Goal: Task Accomplishment & Management: Manage account settings

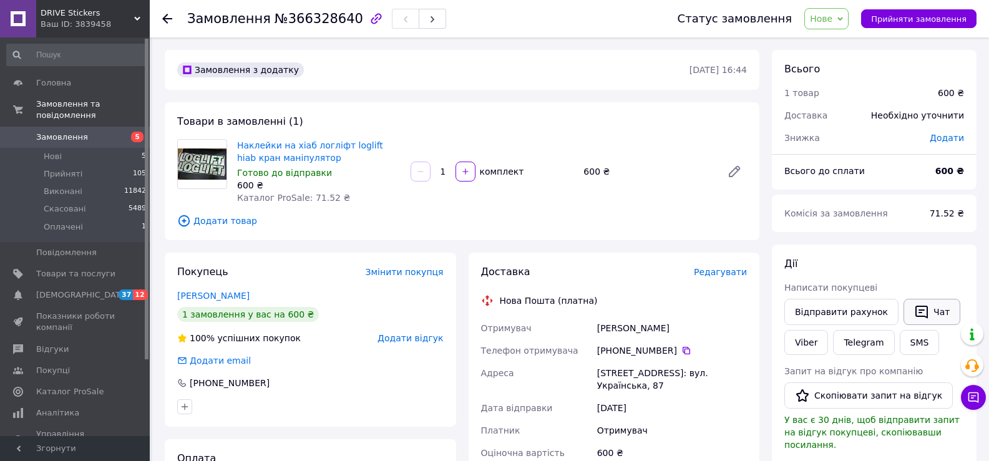
click at [930, 313] on button "Чат" at bounding box center [931, 312] width 57 height 26
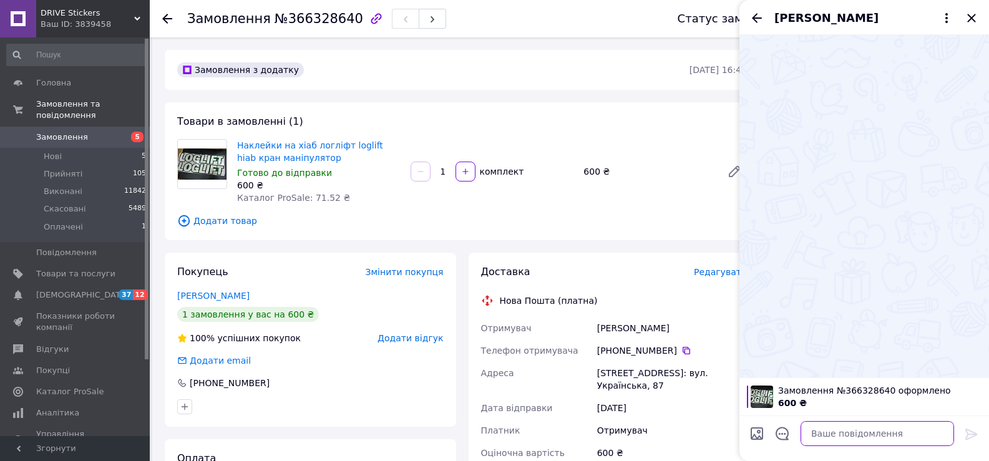
click at [884, 433] on textarea at bounding box center [876, 433] width 153 height 25
paste textarea "Добрий день, в нас сьогодні вихідний як і вказано на сайті, завтра відправимо В…"
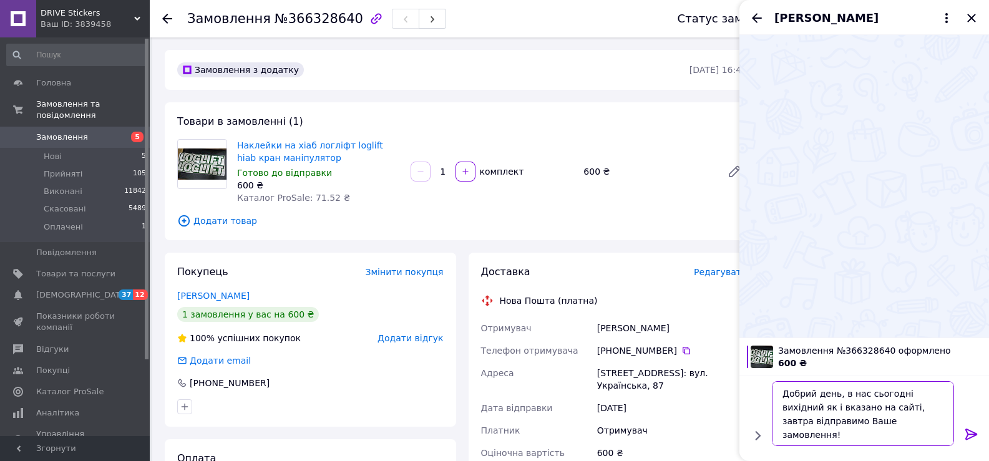
scroll to position [1, 0]
type textarea "Добрий день, в нас сьогодні вихідний як і вказано на сайті, завтра відправимо В…"
click at [976, 432] on icon at bounding box center [971, 434] width 12 height 11
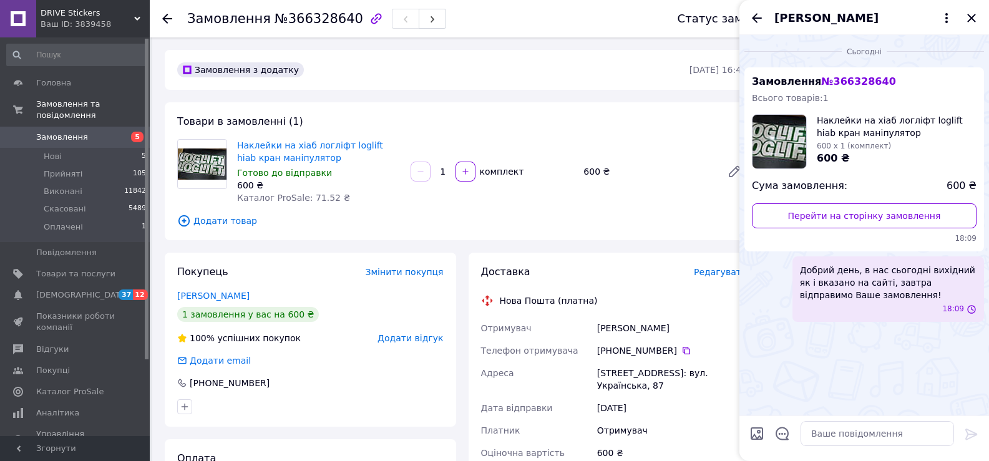
scroll to position [0, 0]
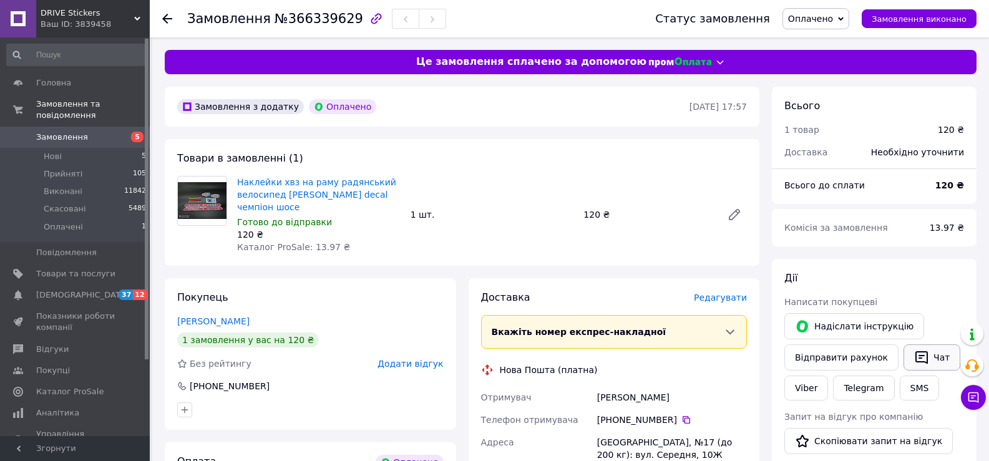
click at [915, 355] on icon "button" at bounding box center [921, 357] width 12 height 13
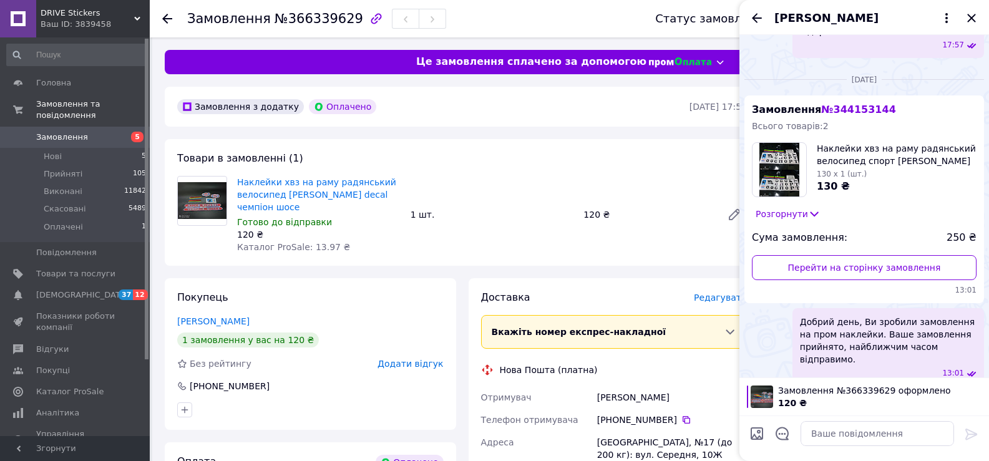
scroll to position [298, 0]
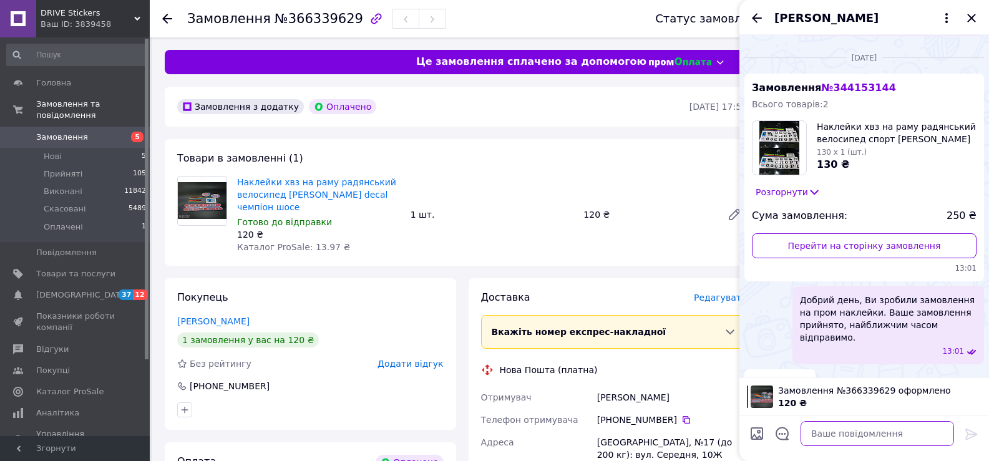
click at [863, 434] on textarea at bounding box center [876, 433] width 153 height 25
paste textarea "Добрий день, в нас сьогодні вихідний як і вказано на сайті, завтра відправимо В…"
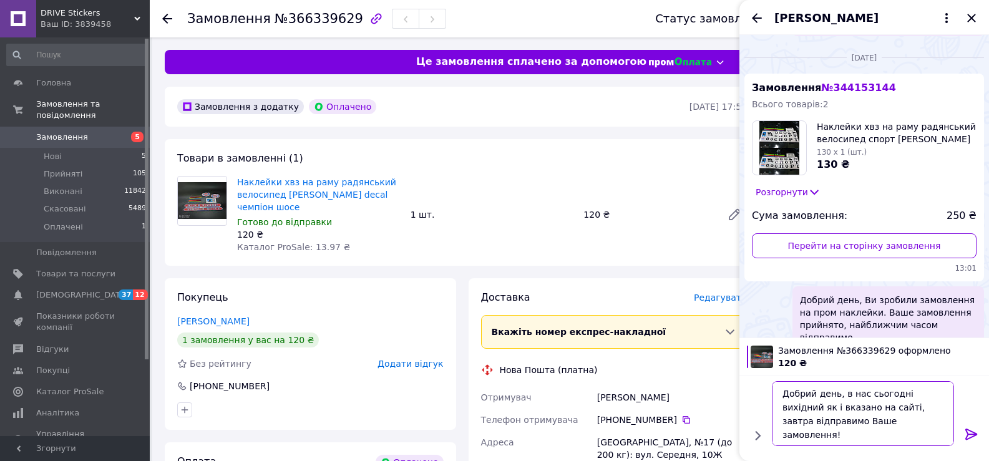
scroll to position [1, 0]
type textarea "Добрий день, в нас сьогодні вихідний як і вказано на сайті, завтра відправимо В…"
click at [969, 434] on icon at bounding box center [971, 434] width 12 height 11
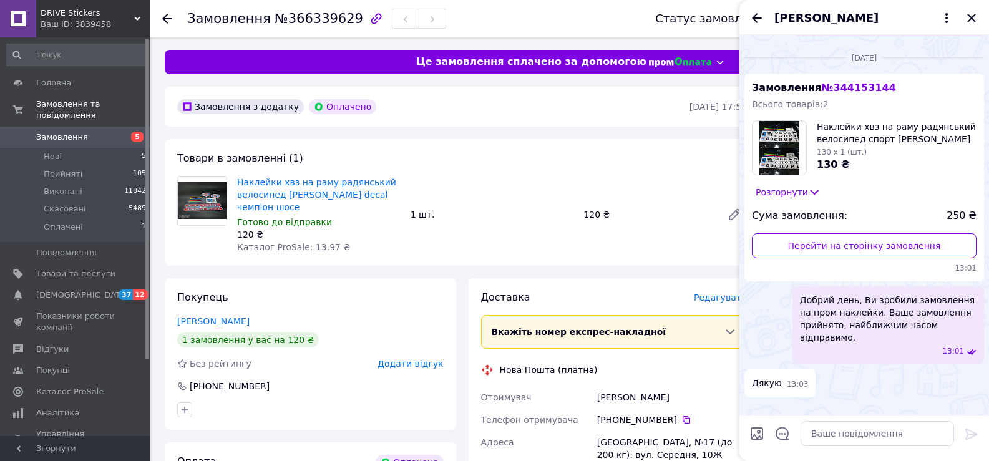
scroll to position [0, 0]
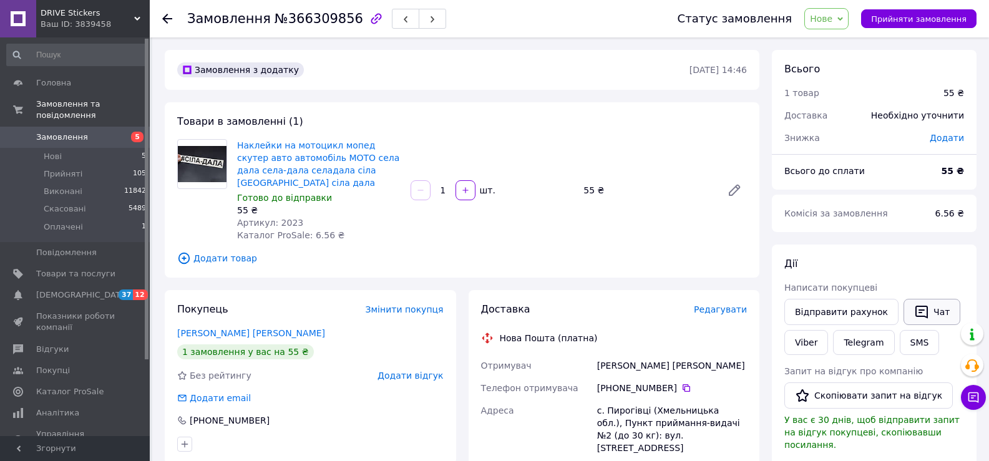
click at [924, 301] on button "Чат" at bounding box center [931, 312] width 57 height 26
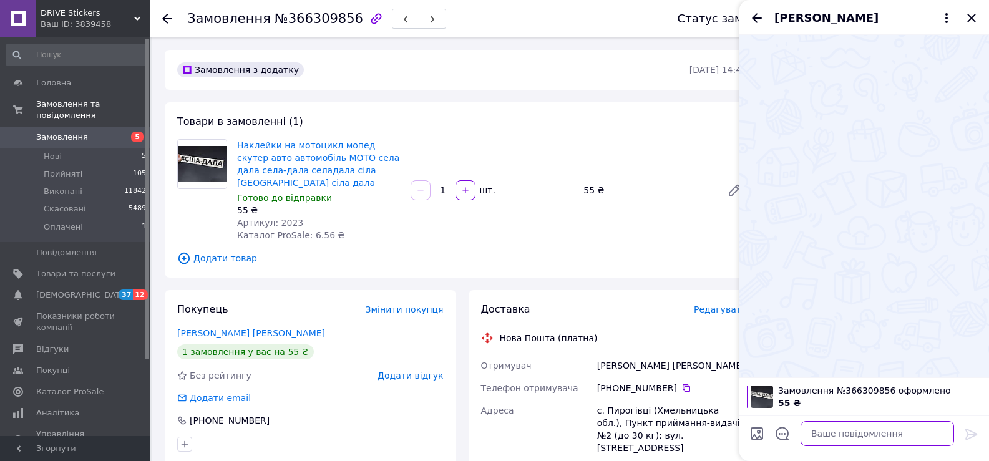
click at [824, 434] on textarea at bounding box center [876, 433] width 153 height 25
paste textarea "Добрий день, в нас сьогодні вихідний як і вказано на сайті, завтра відправимо В…"
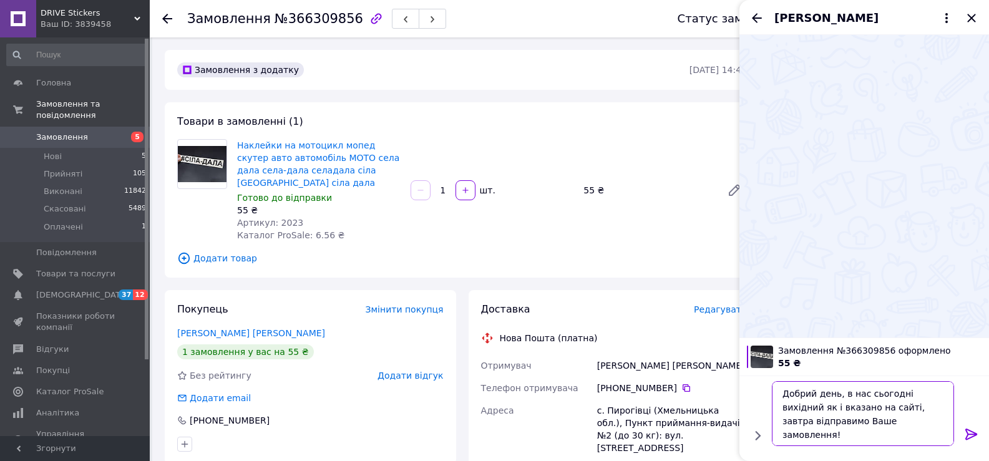
scroll to position [1, 0]
type textarea "Добрий день, в нас сьогодні вихідний як і вказано на сайті, завтра відправимо В…"
click at [971, 435] on icon at bounding box center [971, 434] width 15 height 15
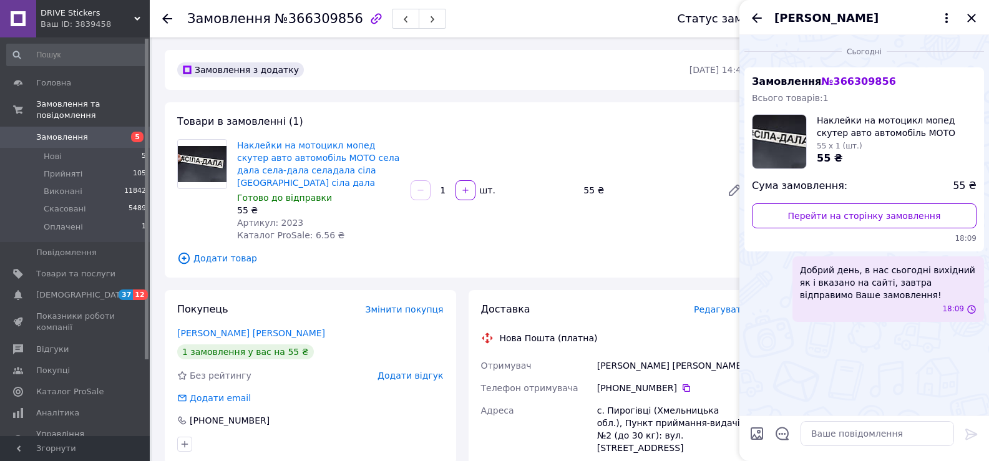
scroll to position [0, 0]
click at [970, 19] on icon "Закрити" at bounding box center [971, 18] width 8 height 8
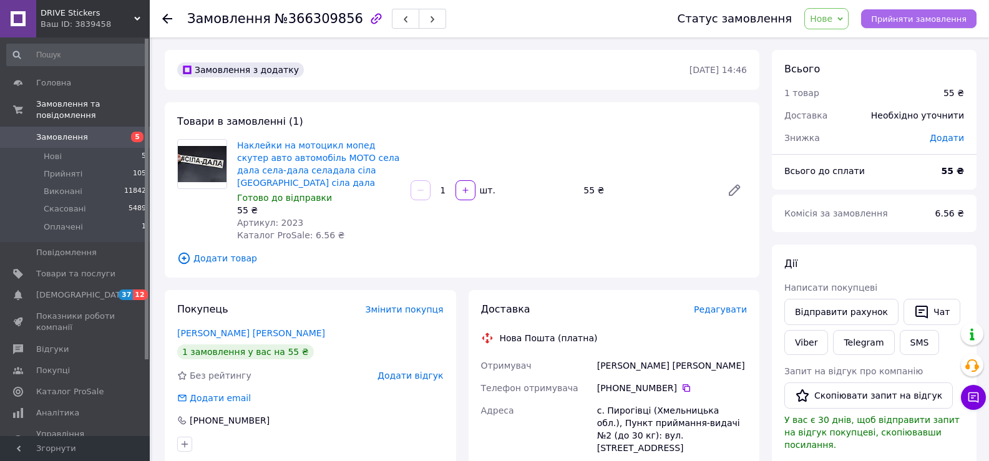
click at [890, 21] on span "Прийняти замовлення" at bounding box center [918, 18] width 95 height 9
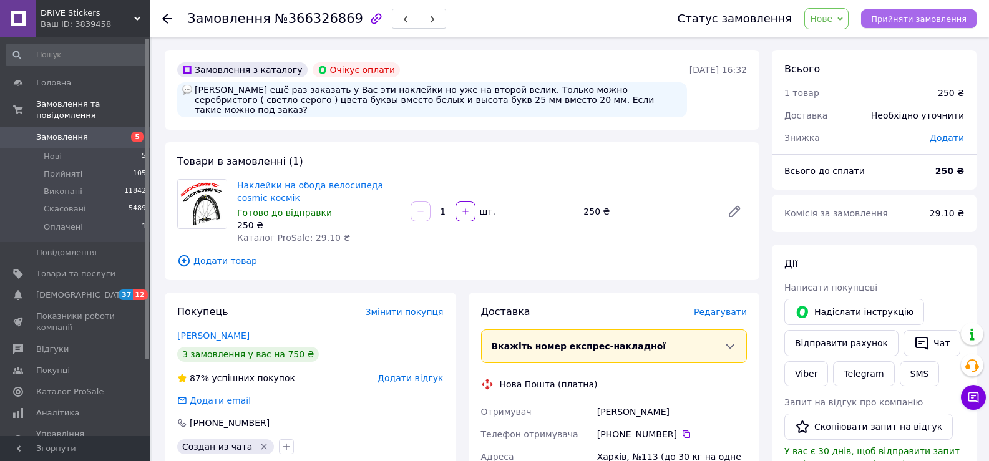
click at [887, 15] on span "Прийняти замовлення" at bounding box center [918, 18] width 95 height 9
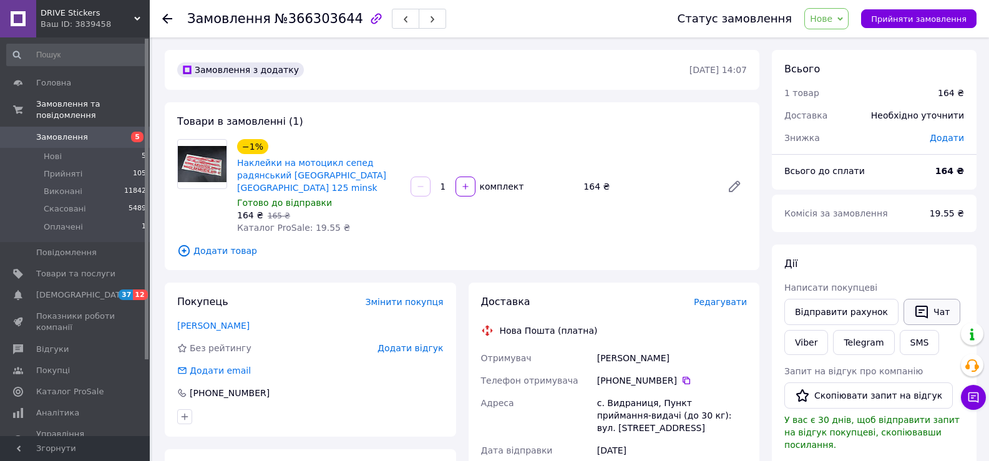
click at [940, 310] on button "Чат" at bounding box center [931, 312] width 57 height 26
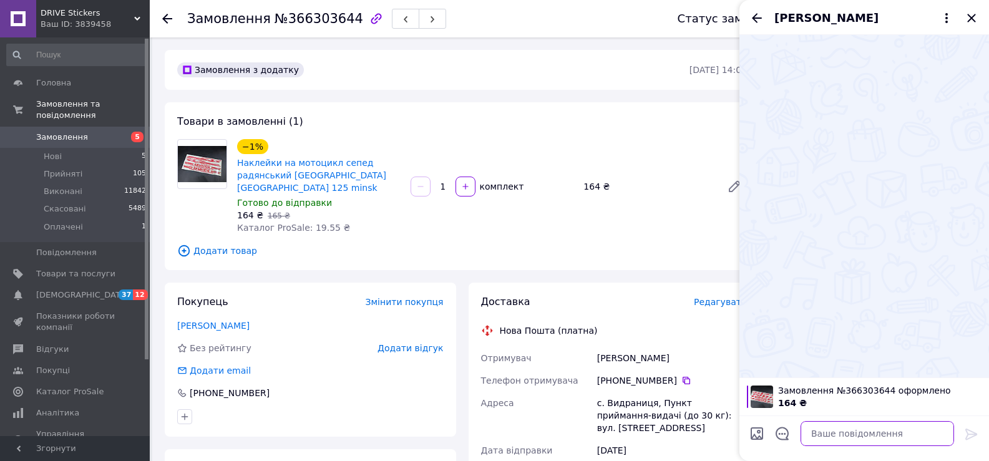
click at [861, 429] on textarea at bounding box center [876, 433] width 153 height 25
paste textarea "Добрий день, в нас сьогодні вихідний як і вказано на сайті, завтра відправимо В…"
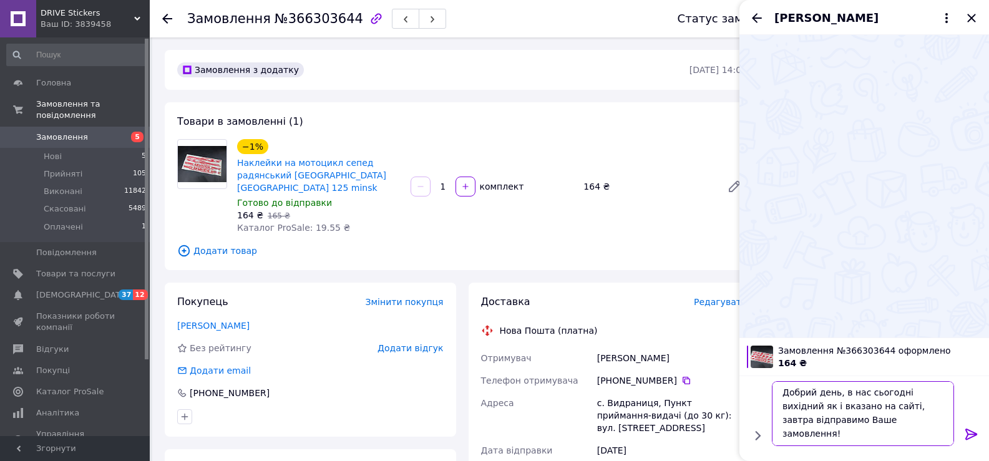
scroll to position [1, 0]
type textarea "Добрий день, в нас сьогодні вихідний як і вказано на сайті, завтра відправимо В…"
click at [969, 432] on icon at bounding box center [971, 434] width 15 height 15
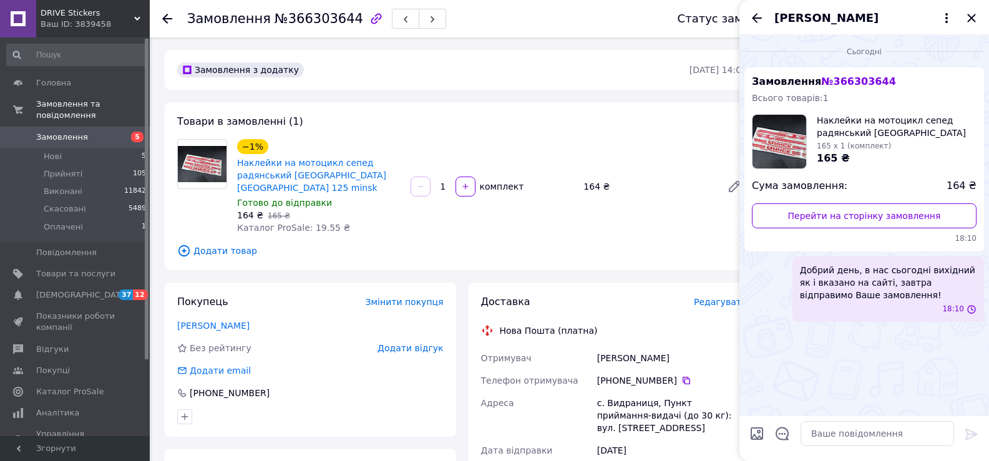
scroll to position [0, 0]
click at [972, 17] on icon "Закрити" at bounding box center [971, 18] width 8 height 8
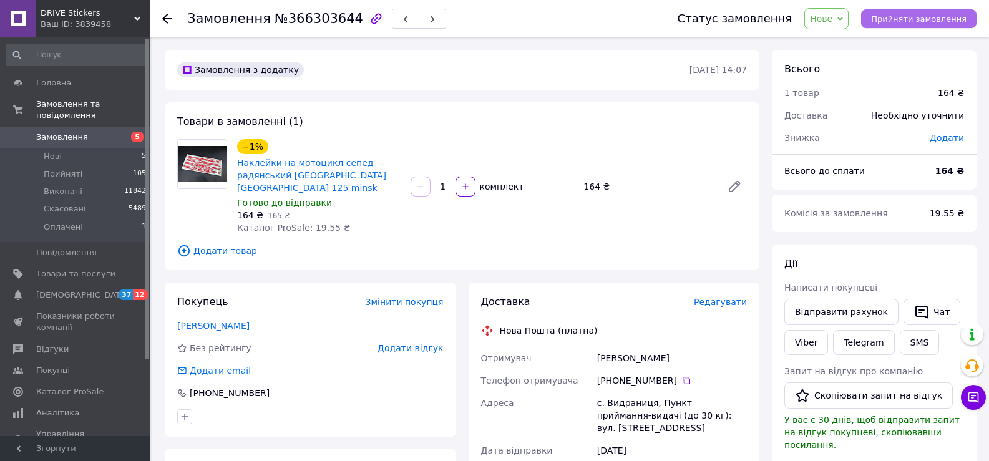
click at [925, 26] on button "Прийняти замовлення" at bounding box center [918, 18] width 115 height 19
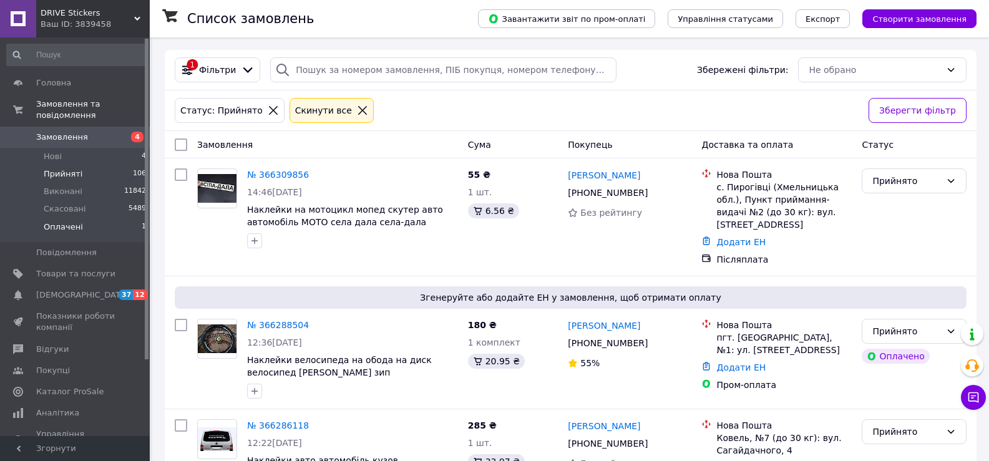
click at [106, 218] on li "Оплачені 1" at bounding box center [76, 230] width 153 height 24
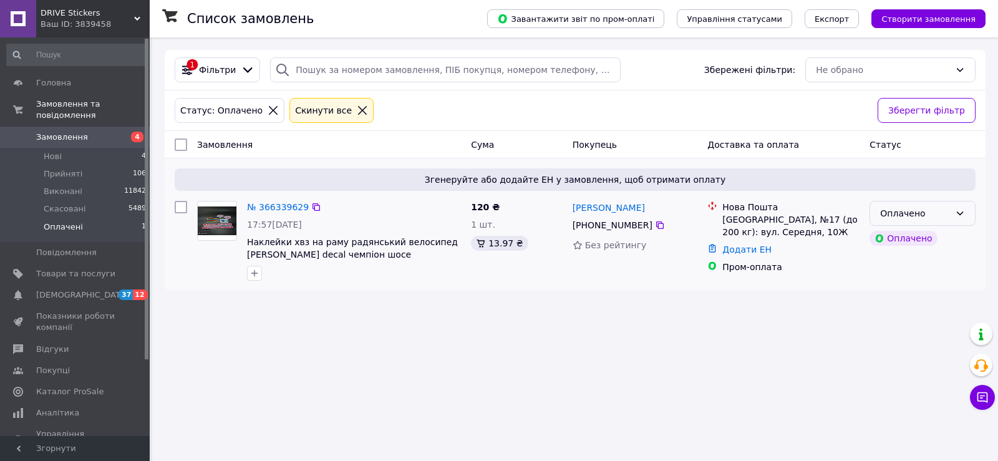
click at [876, 208] on div "Оплачено" at bounding box center [923, 213] width 106 height 25
click at [896, 239] on li "Прийнято" at bounding box center [922, 241] width 105 height 22
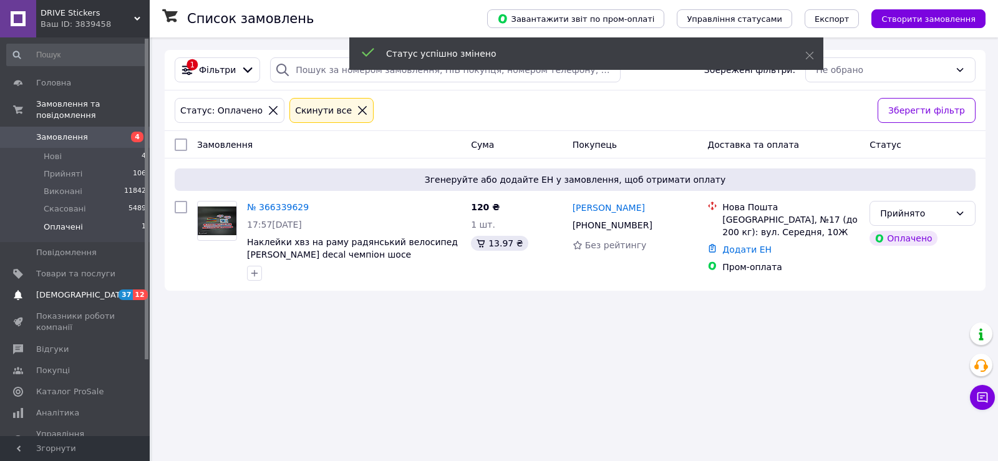
click at [74, 289] on span "[DEMOGRAPHIC_DATA]" at bounding box center [82, 294] width 92 height 11
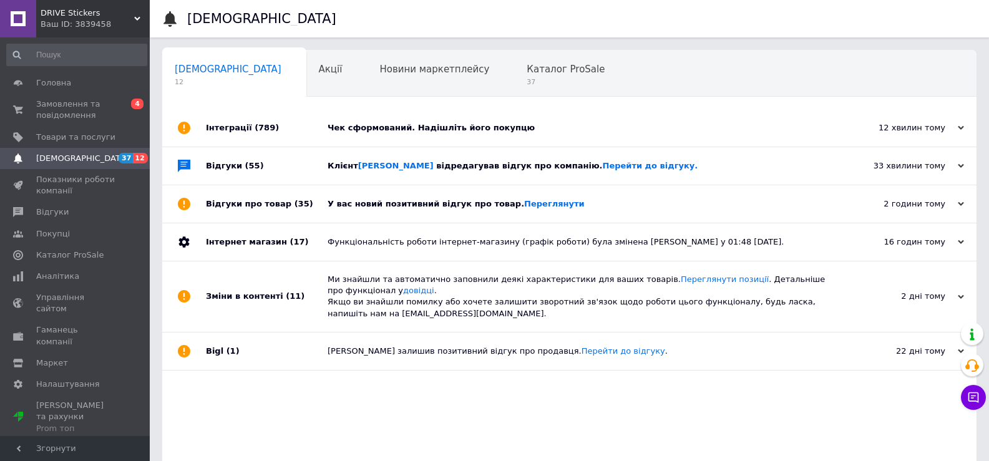
click at [586, 206] on div "У вас новий позитивний відгук про товар. Переглянути" at bounding box center [584, 203] width 512 height 11
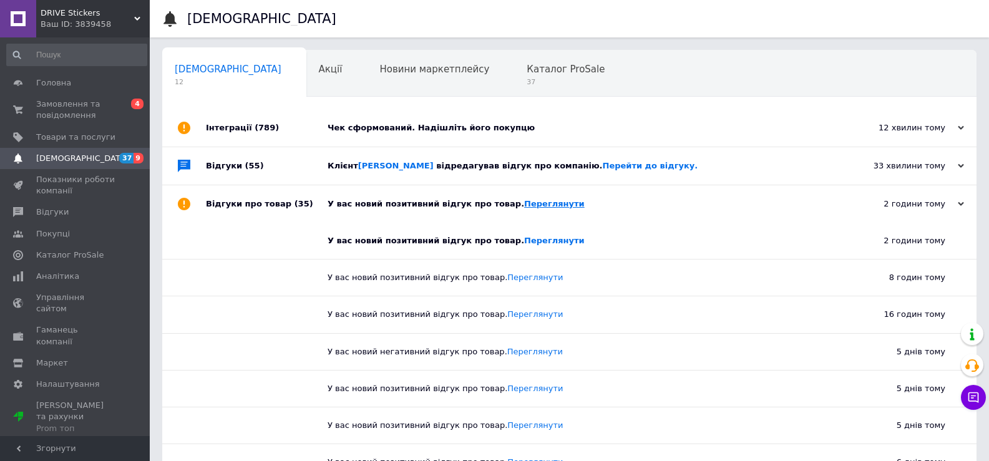
click at [532, 201] on link "Переглянути" at bounding box center [554, 203] width 61 height 9
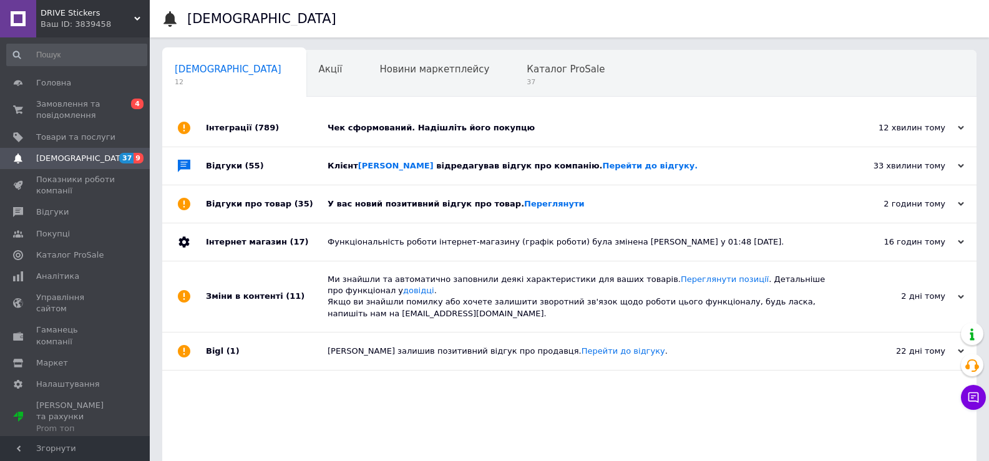
click at [586, 175] on div "Клієнт Халковський Денис відредагував відгук про компанію. Перейти до відгуку." at bounding box center [584, 165] width 512 height 37
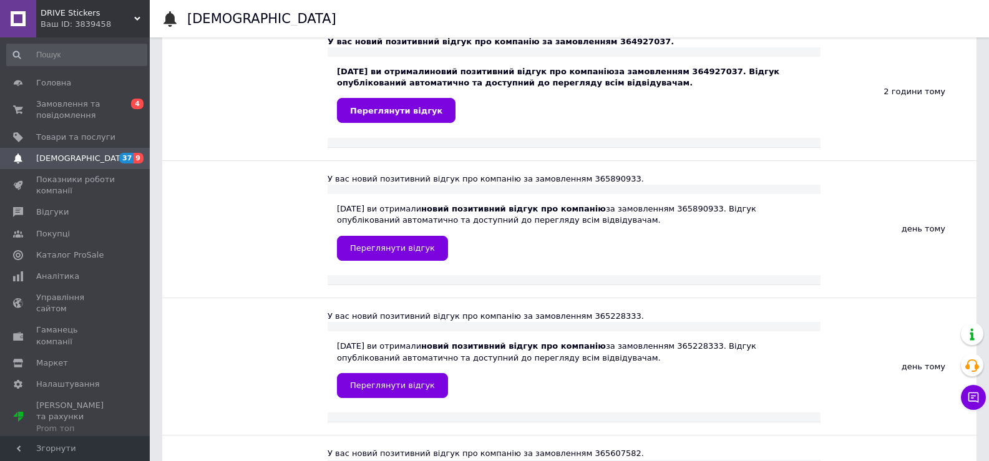
scroll to position [562, 0]
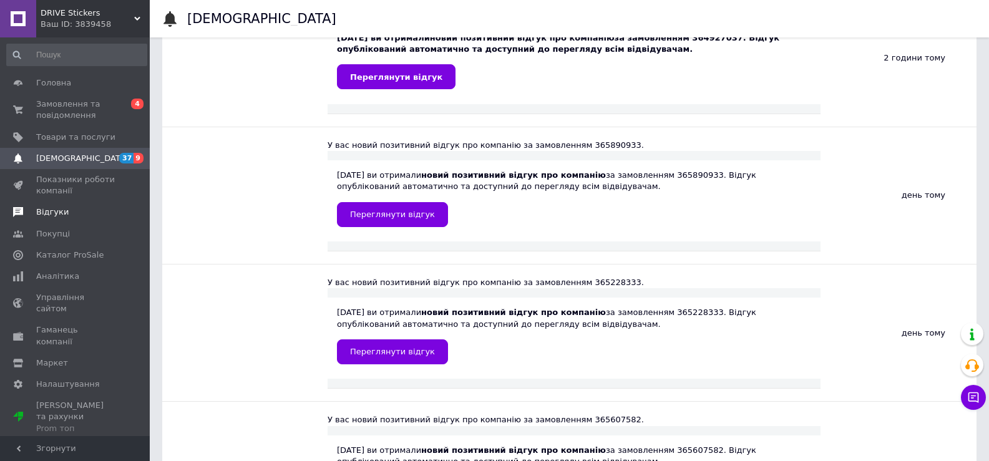
click at [68, 211] on span "Відгуки" at bounding box center [75, 212] width 79 height 11
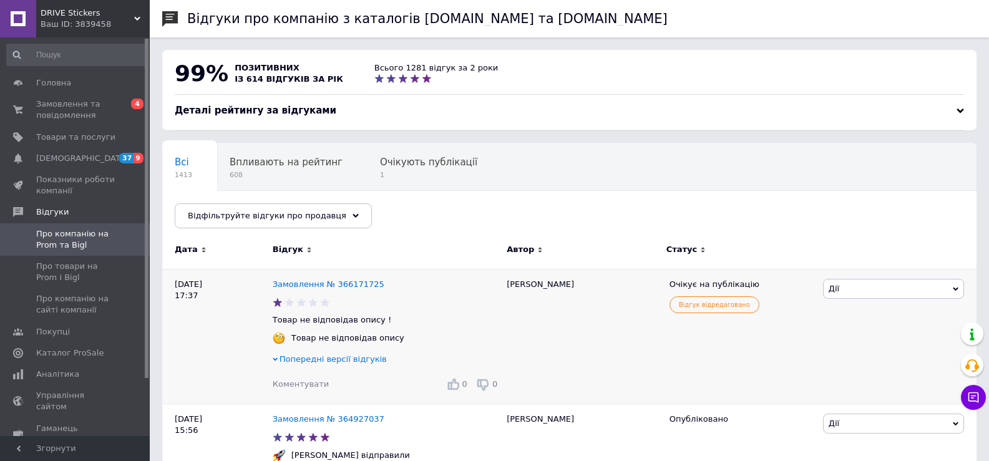
click at [343, 359] on span "Попередні версії відгуків" at bounding box center [333, 358] width 107 height 9
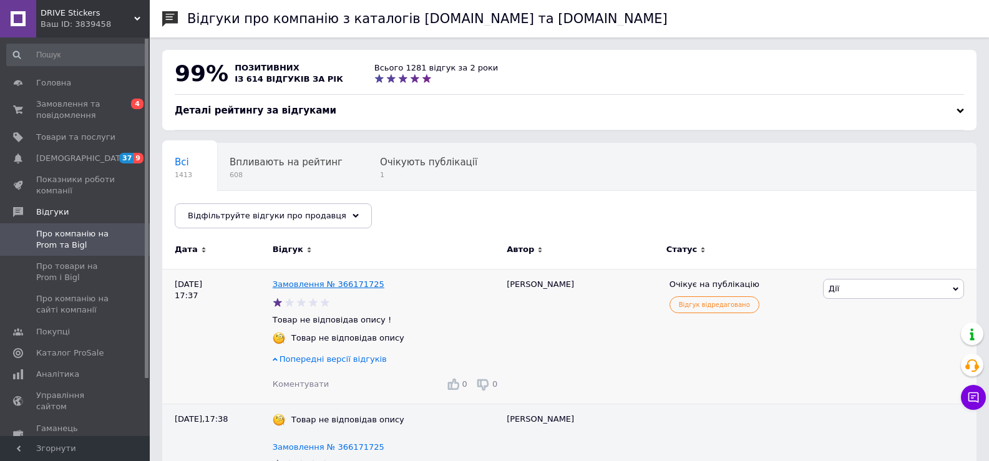
click at [342, 283] on link "Замовлення № 366171725" at bounding box center [329, 284] width 112 height 9
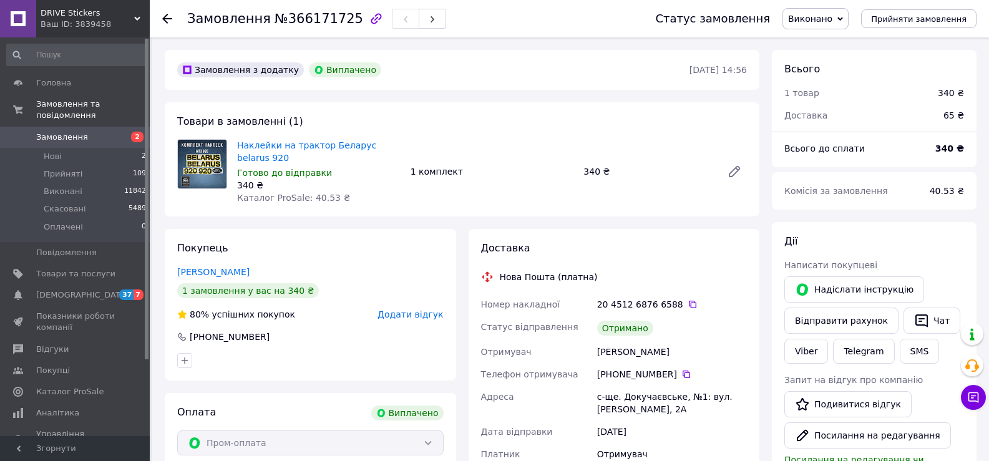
scroll to position [90, 0]
click at [210, 165] on img at bounding box center [202, 164] width 49 height 49
click at [253, 148] on link "Наклейки на трактор Беларус belarus 920" at bounding box center [306, 151] width 139 height 22
click at [76, 148] on li "Нові 2" at bounding box center [76, 156] width 153 height 17
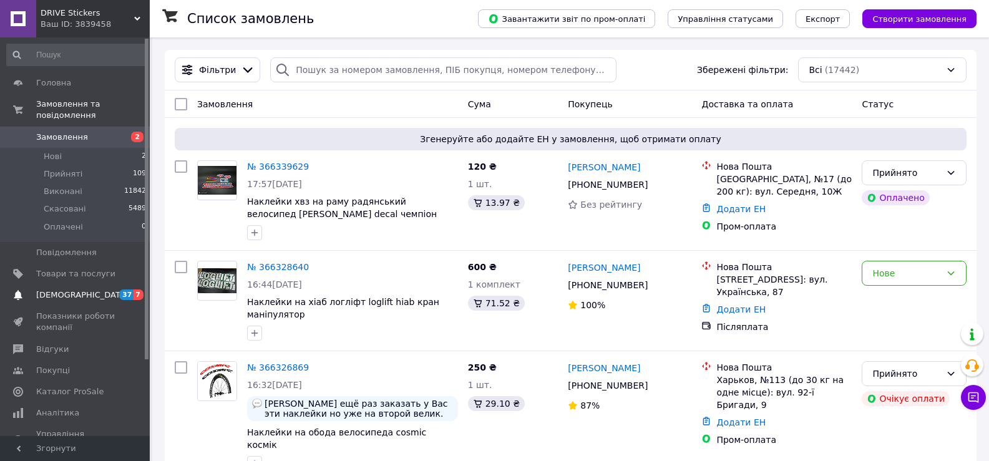
click at [93, 289] on span "[DEMOGRAPHIC_DATA]" at bounding box center [75, 294] width 79 height 11
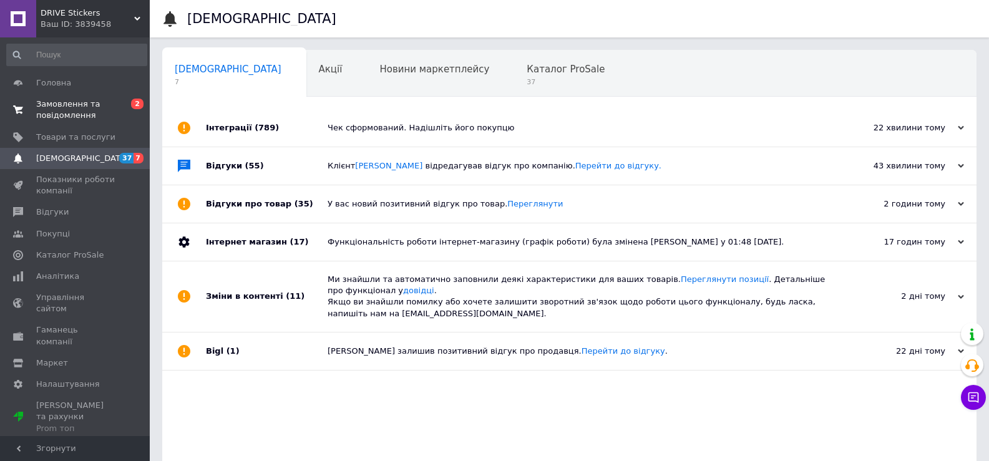
click at [62, 109] on span "Замовлення та повідомлення" at bounding box center [75, 110] width 79 height 22
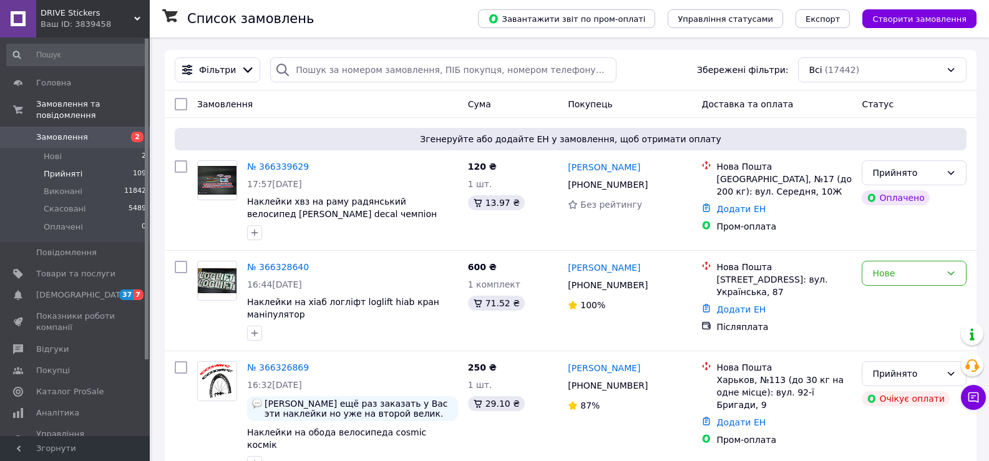
click at [82, 165] on li "Прийняті 109" at bounding box center [76, 173] width 153 height 17
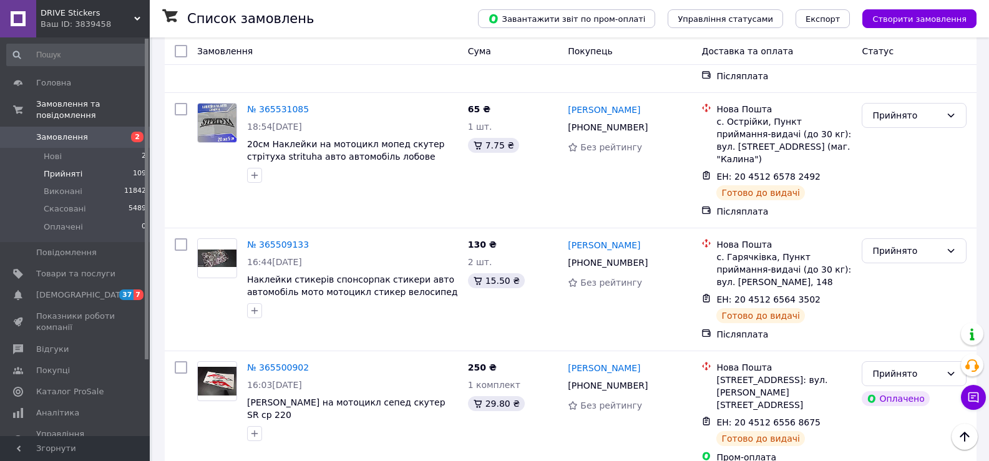
scroll to position [11483, 0]
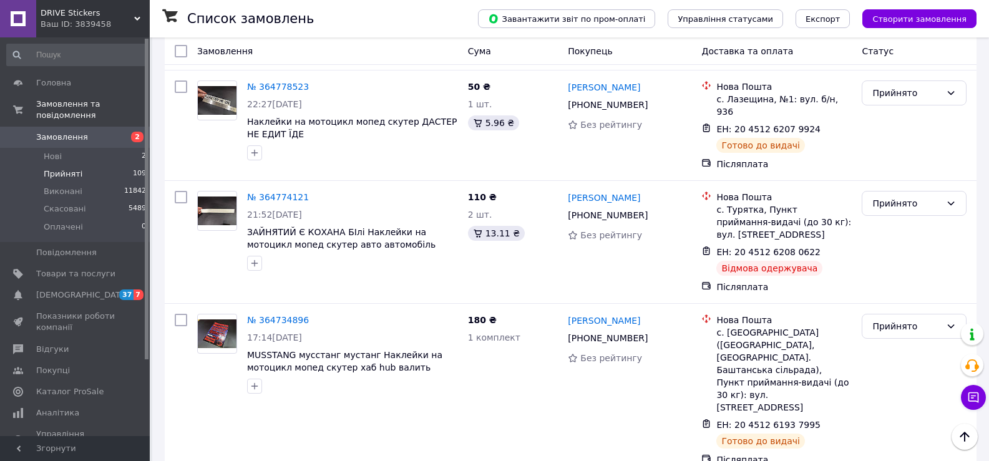
scroll to position [161, 0]
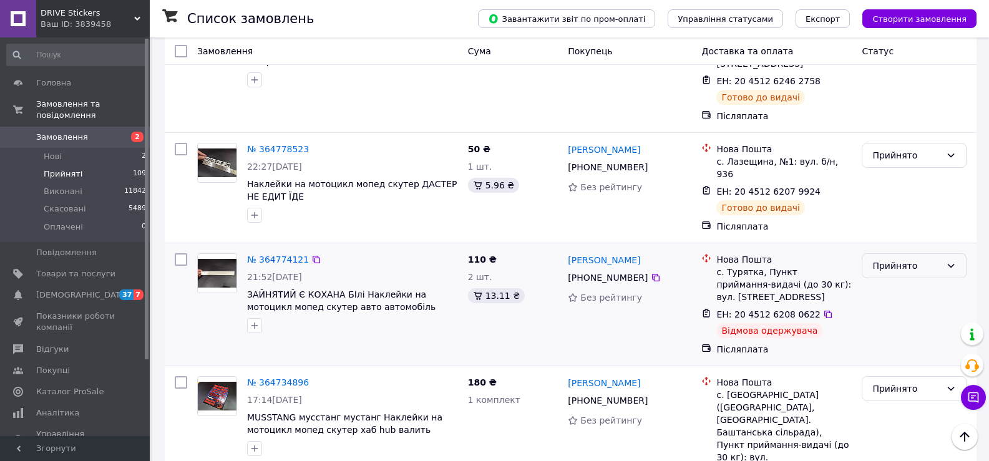
click at [885, 259] on div "Прийнято" at bounding box center [906, 266] width 69 height 14
click at [882, 283] on li "Скасовано" at bounding box center [914, 281] width 104 height 22
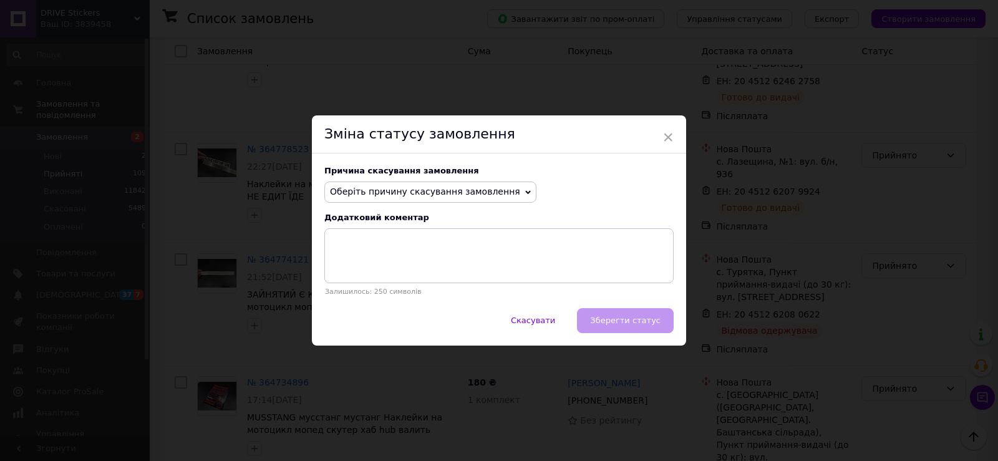
click at [422, 195] on span "Оберіть причину скасування замовлення" at bounding box center [425, 192] width 190 height 10
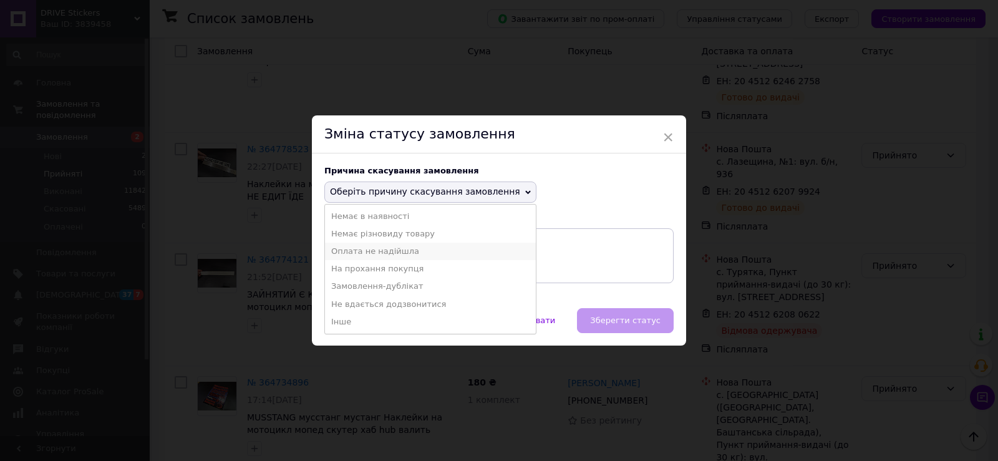
click at [371, 251] on li "Оплата не надійшла" at bounding box center [430, 251] width 211 height 17
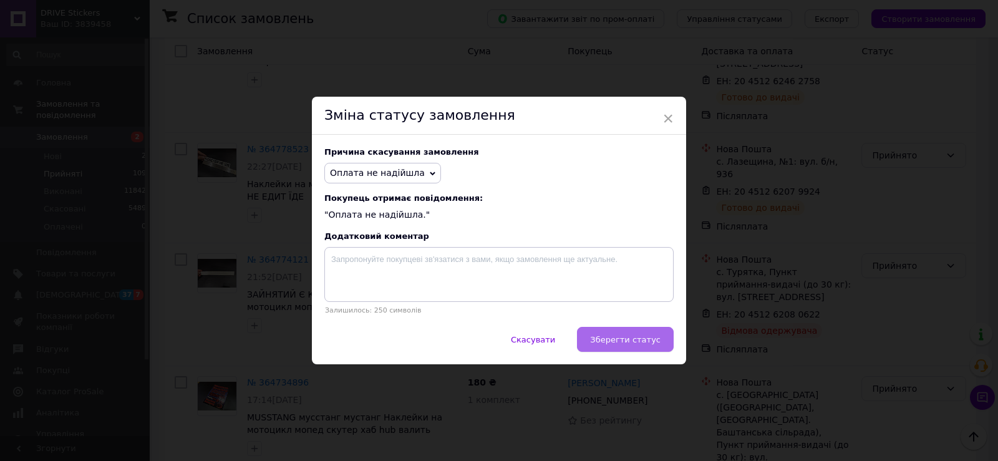
click at [610, 333] on button "Зберегти статус" at bounding box center [625, 339] width 97 height 25
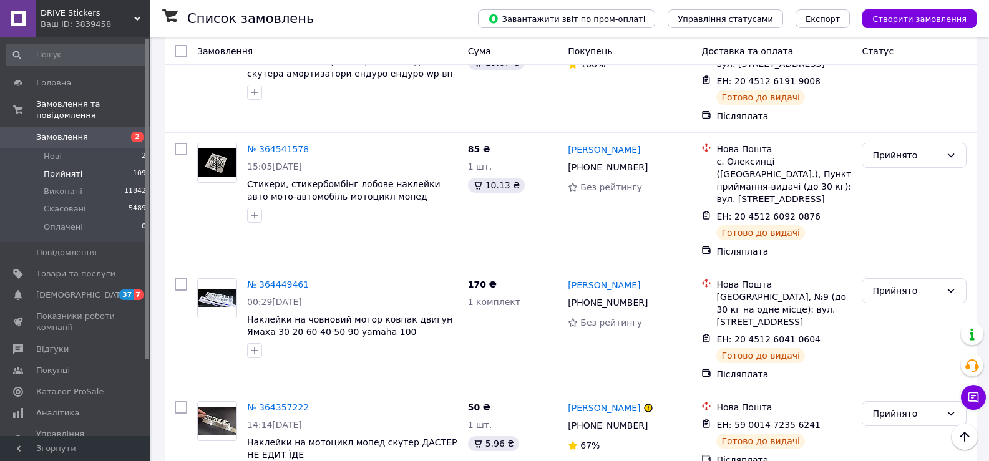
scroll to position [785, 0]
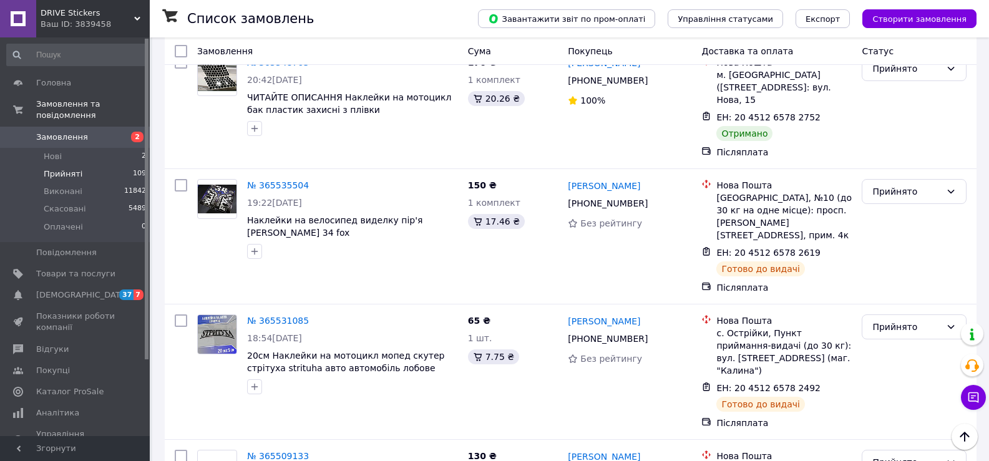
scroll to position [9924, 0]
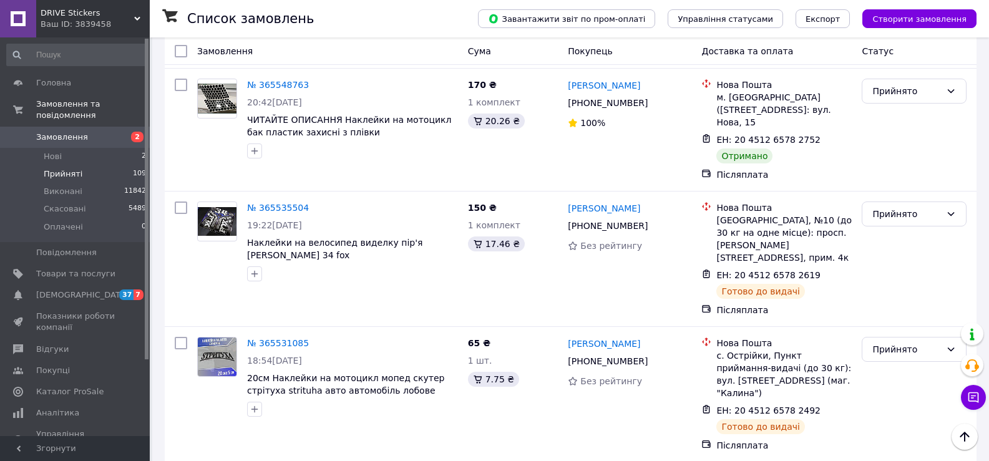
click at [892, 259] on li "Виконано" at bounding box center [914, 262] width 104 height 22
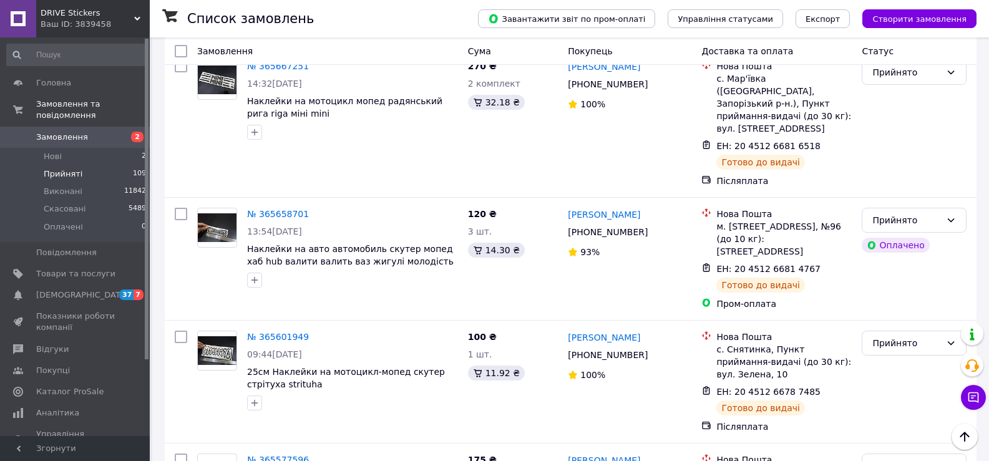
scroll to position [9113, 0]
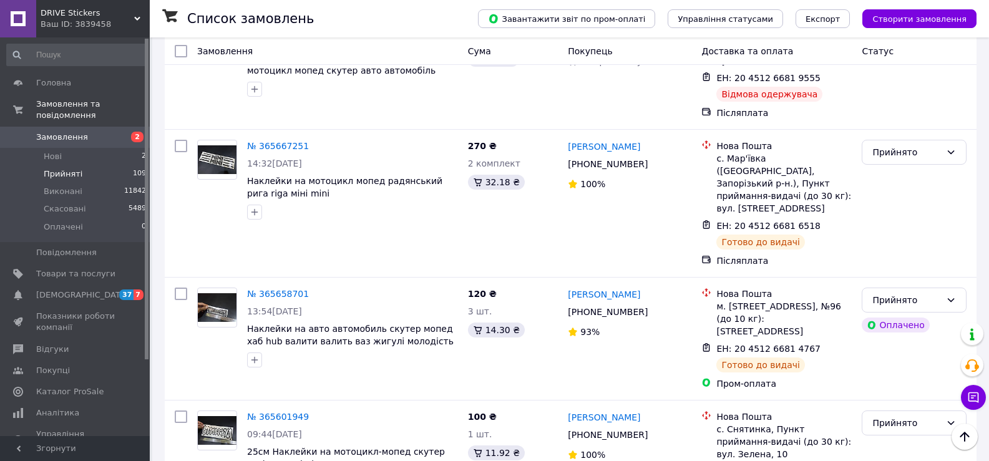
click at [884, 246] on li "Виконано" at bounding box center [914, 251] width 104 height 22
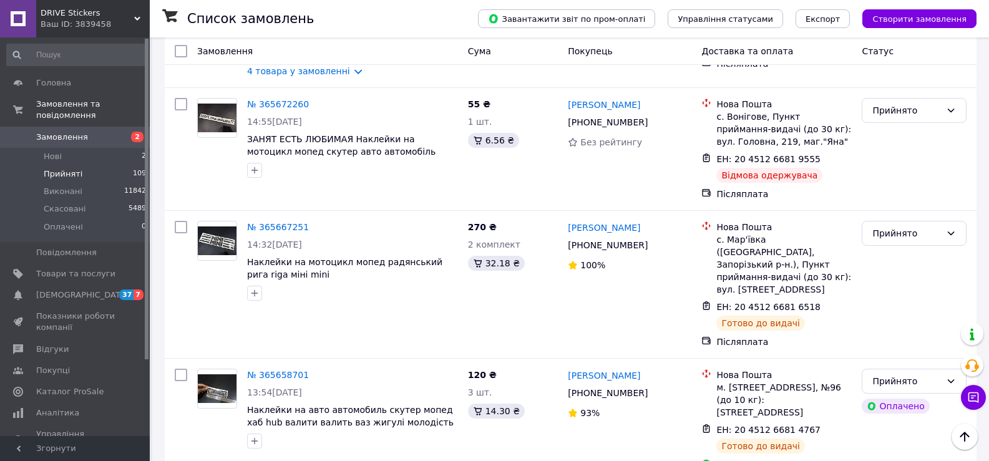
scroll to position [8988, 0]
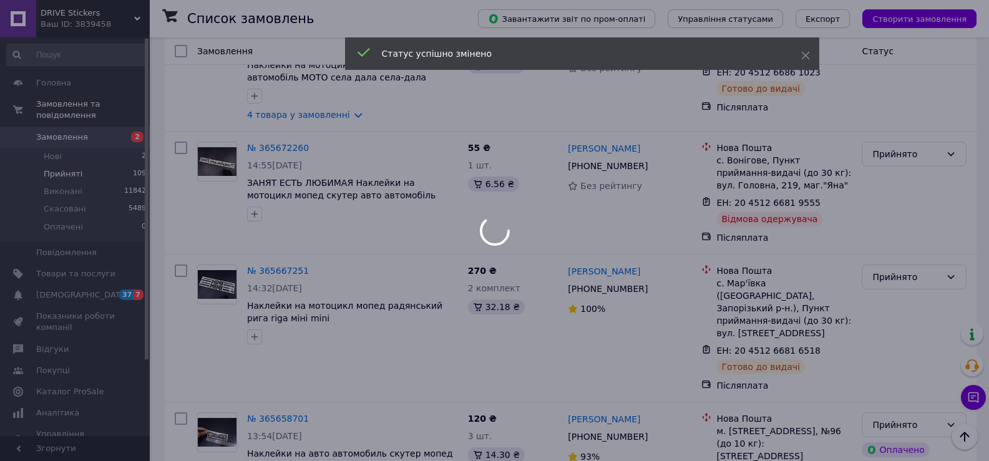
click at [898, 240] on div at bounding box center [494, 230] width 989 height 461
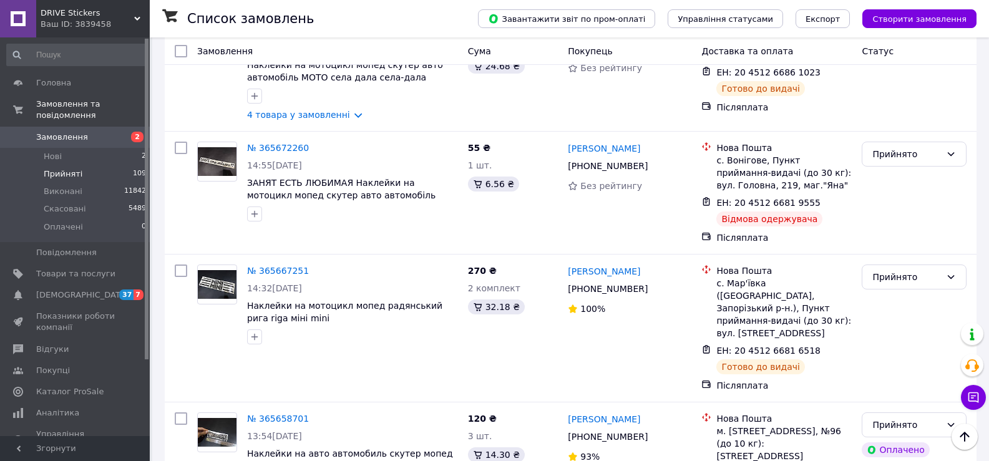
click at [910, 259] on li "Виконано" at bounding box center [914, 265] width 104 height 22
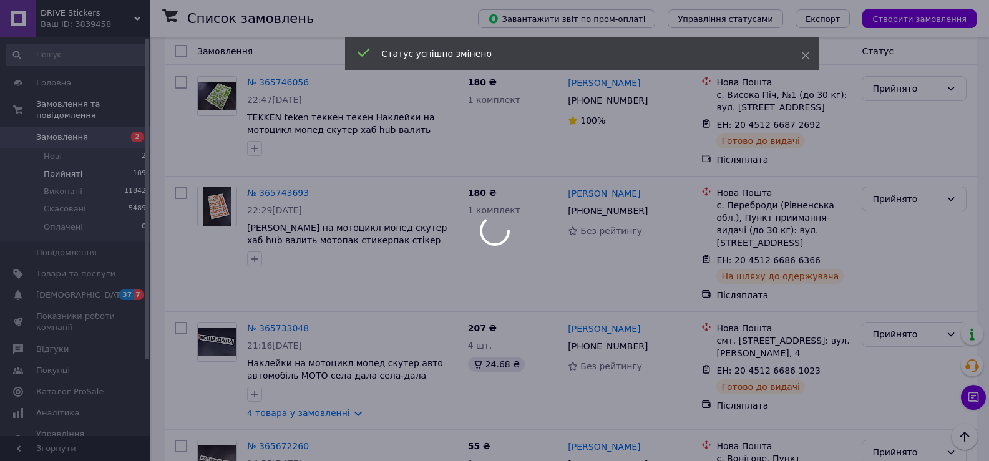
scroll to position [8676, 0]
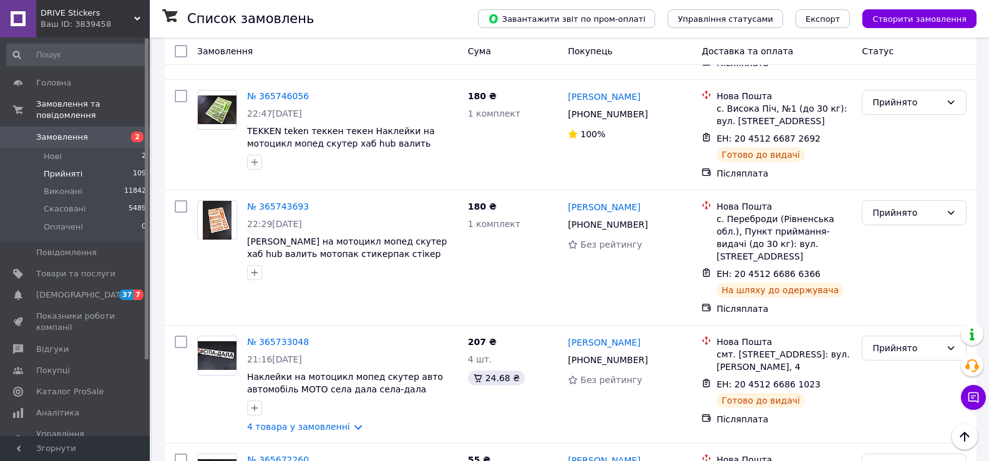
click at [886, 348] on li "Виконано" at bounding box center [914, 349] width 104 height 22
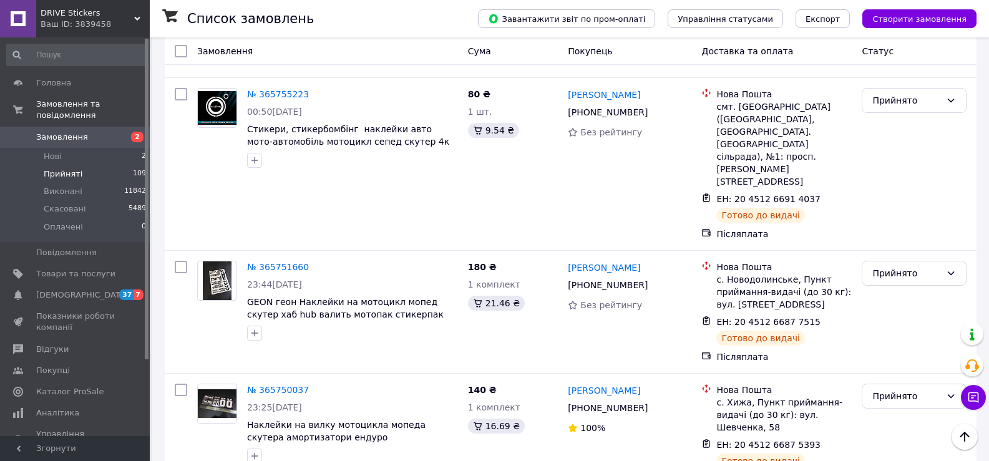
scroll to position [8239, 0]
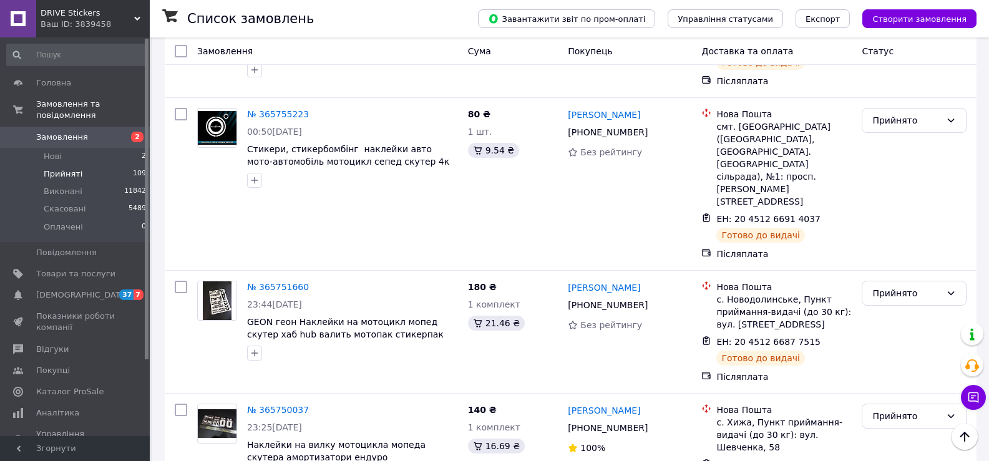
click at [892, 314] on li "Скасовано" at bounding box center [914, 316] width 104 height 22
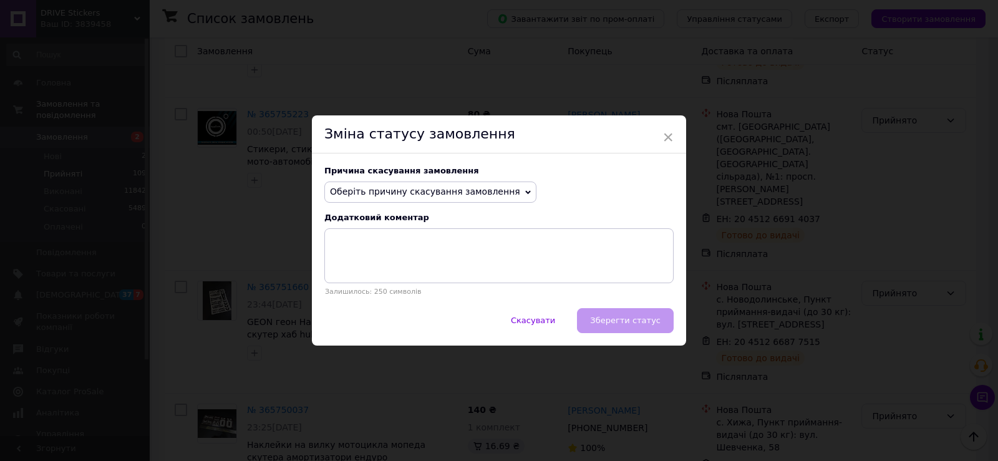
click at [406, 195] on span "Оберіть причину скасування замовлення" at bounding box center [425, 192] width 190 height 10
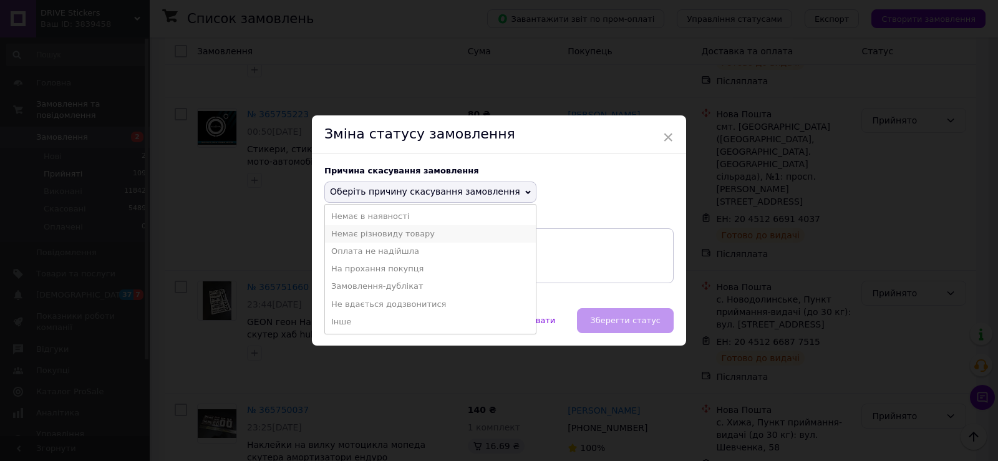
click at [365, 242] on li "Немає різновиду товару" at bounding box center [430, 233] width 211 height 17
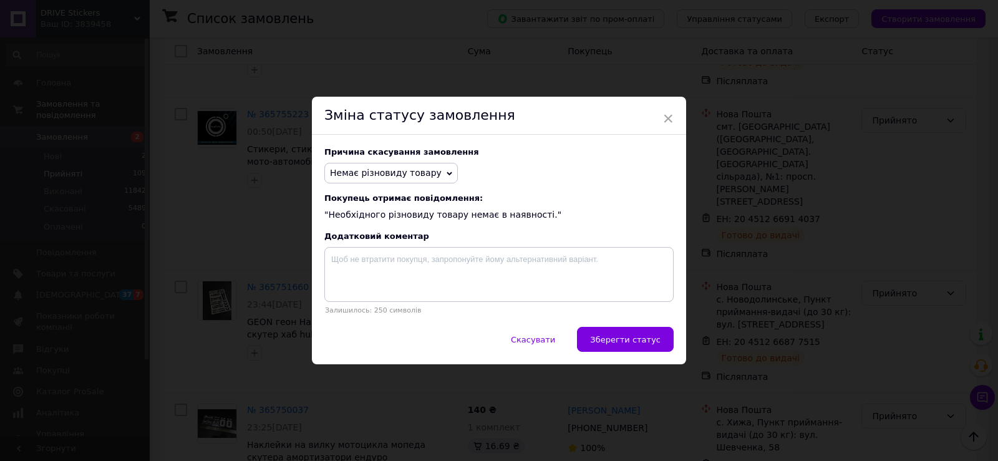
click at [394, 177] on span "Немає різновиду товару" at bounding box center [386, 173] width 112 height 10
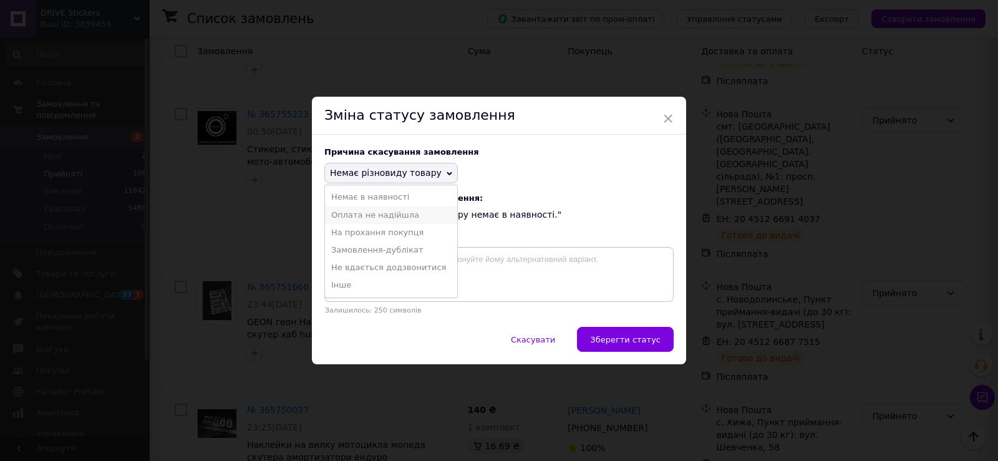
click at [389, 217] on li "Оплата не надійшла" at bounding box center [391, 215] width 132 height 17
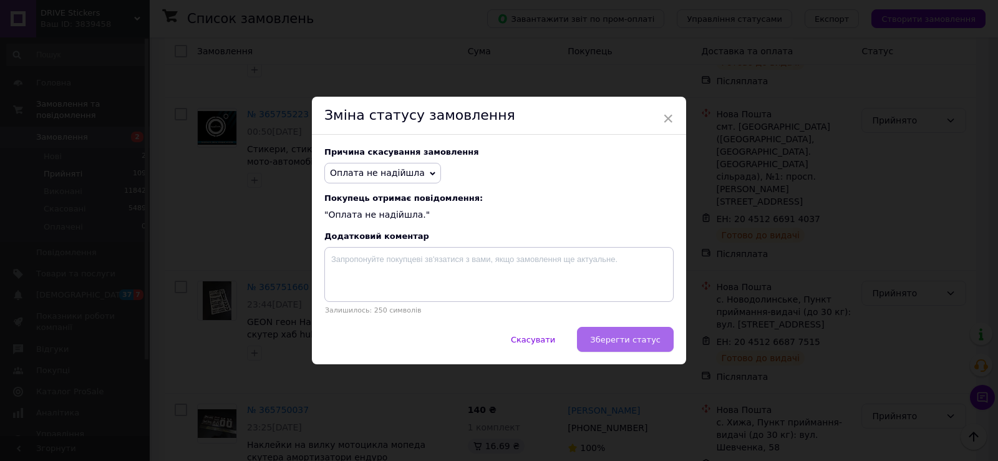
click at [605, 335] on button "Зберегти статус" at bounding box center [625, 339] width 97 height 25
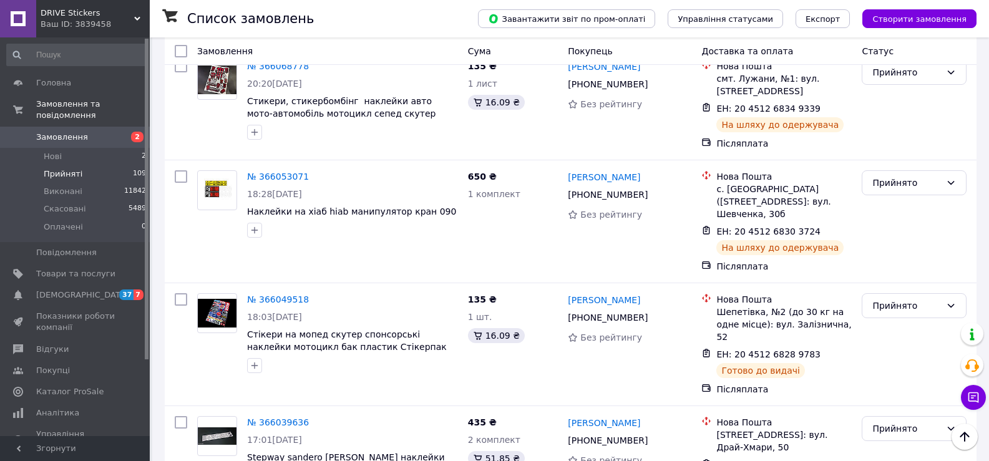
scroll to position [5057, 0]
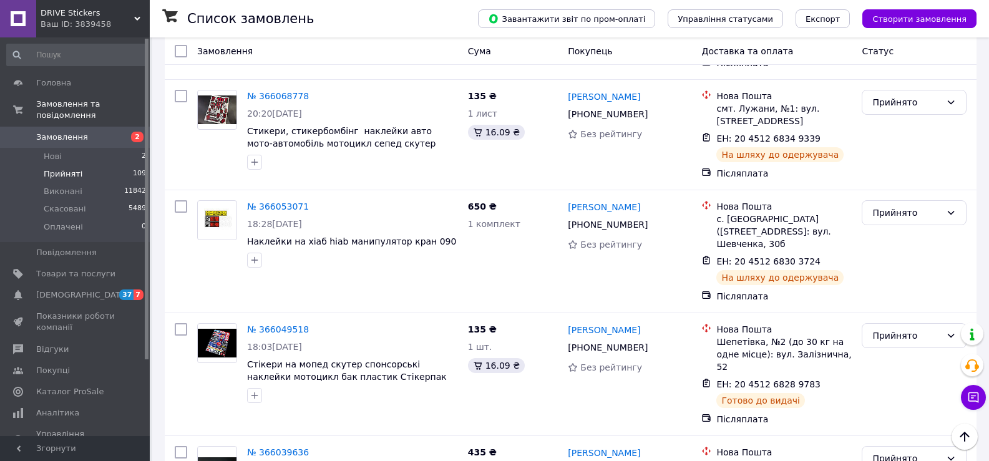
click at [882, 225] on li "Виконано" at bounding box center [914, 229] width 104 height 22
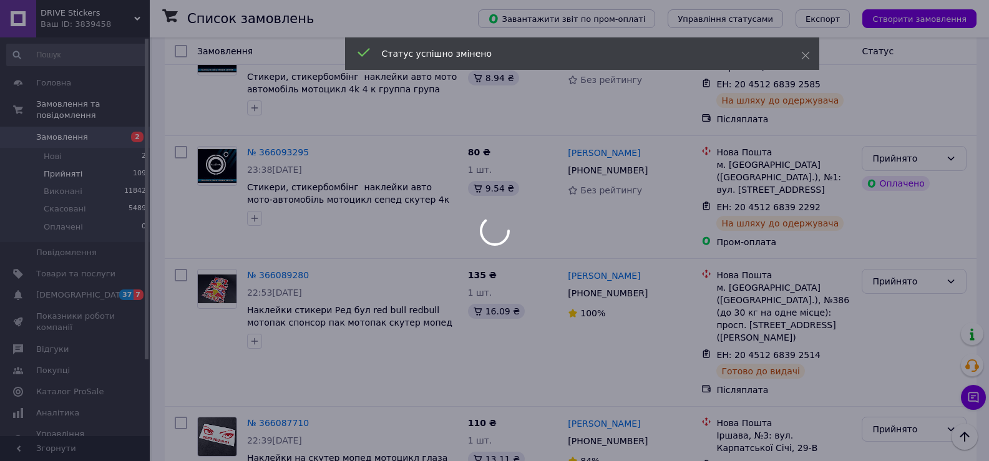
scroll to position [4371, 0]
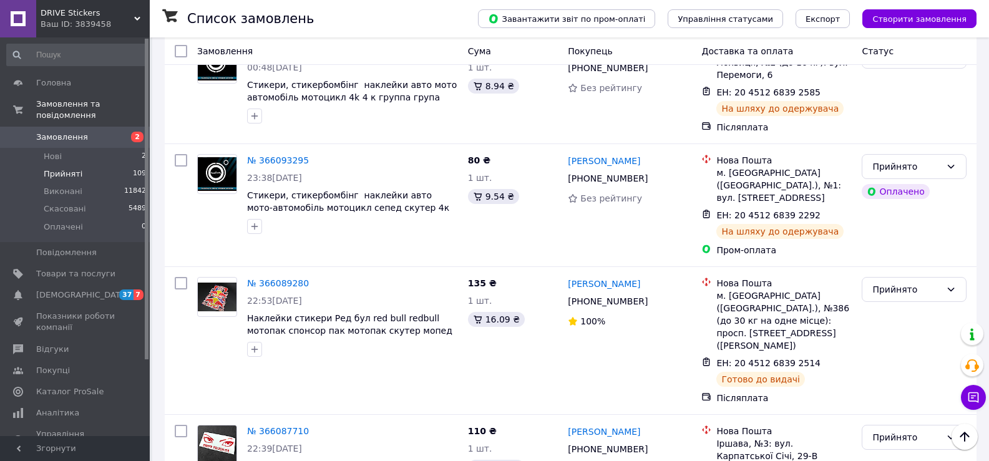
click at [880, 225] on li "Виконано" at bounding box center [914, 229] width 104 height 22
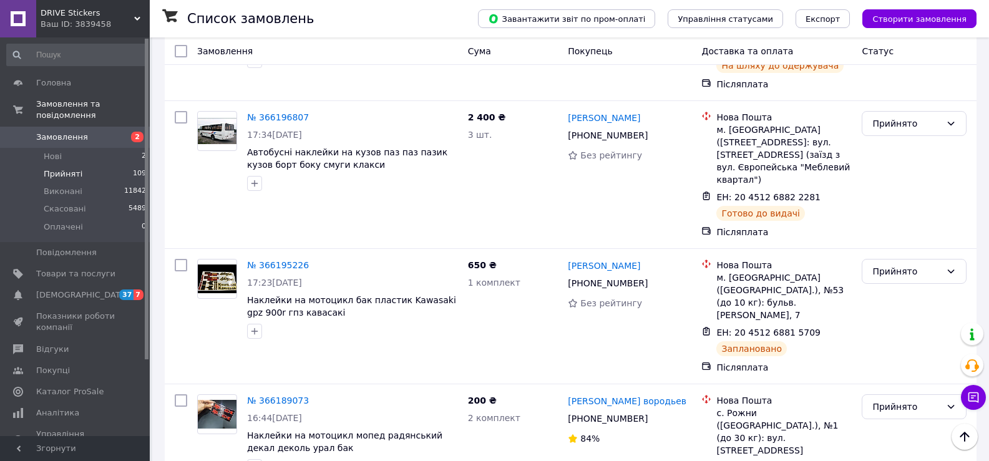
scroll to position [2749, 0]
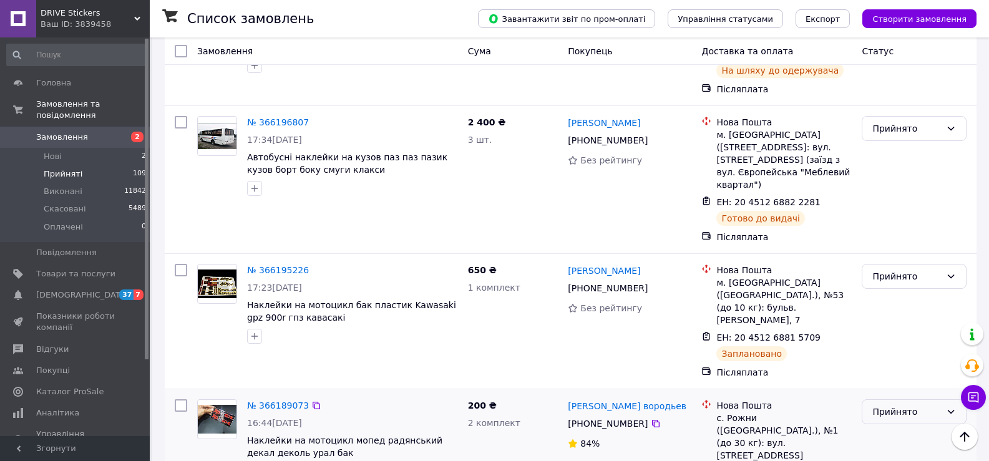
click at [871, 399] on div "Прийнято" at bounding box center [914, 411] width 105 height 25
click at [877, 228] on li "Виконано" at bounding box center [914, 224] width 104 height 22
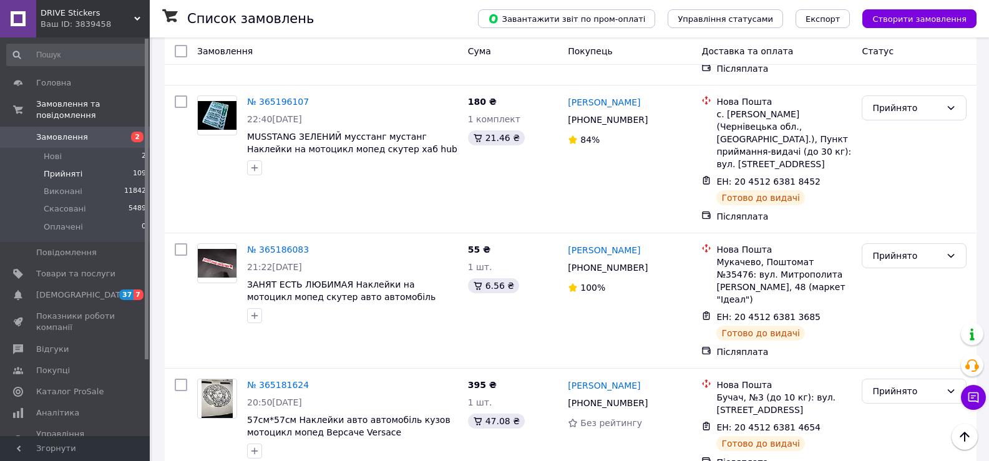
scroll to position [11473, 0]
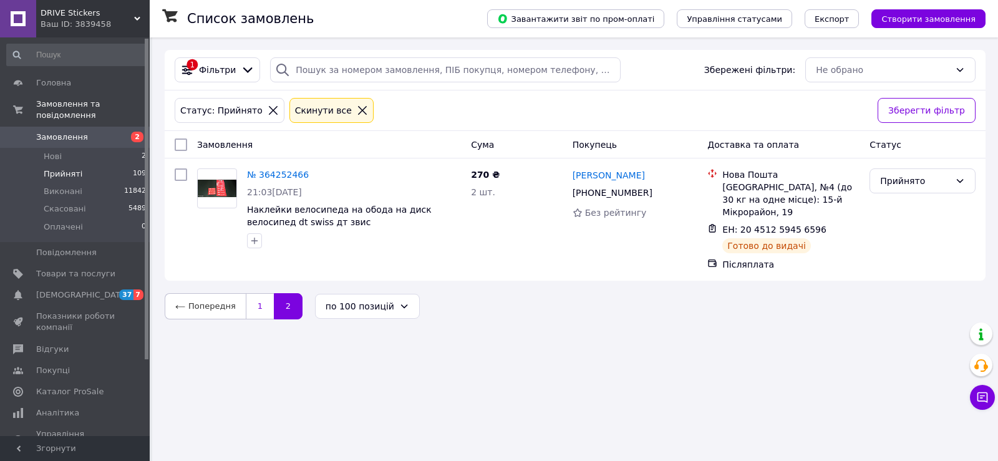
click at [255, 293] on link "1" at bounding box center [260, 306] width 28 height 26
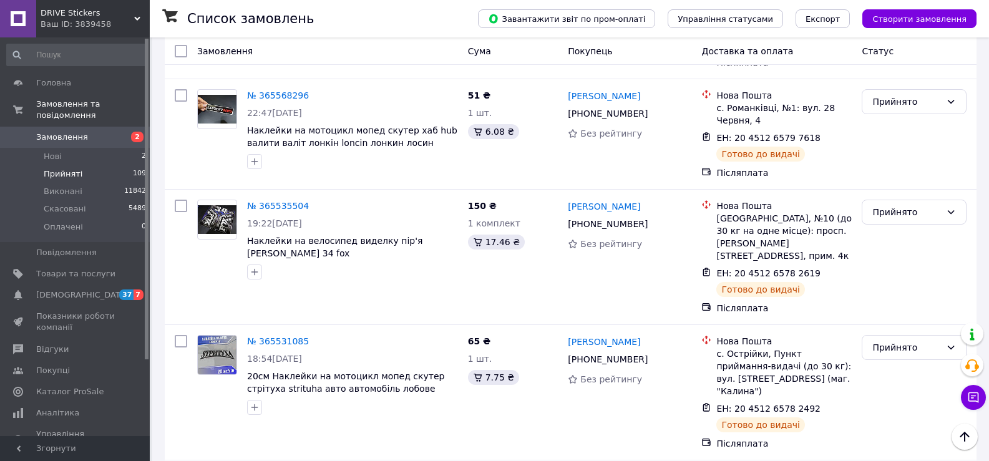
scroll to position [9164, 0]
